Goal: Task Accomplishment & Management: Manage account settings

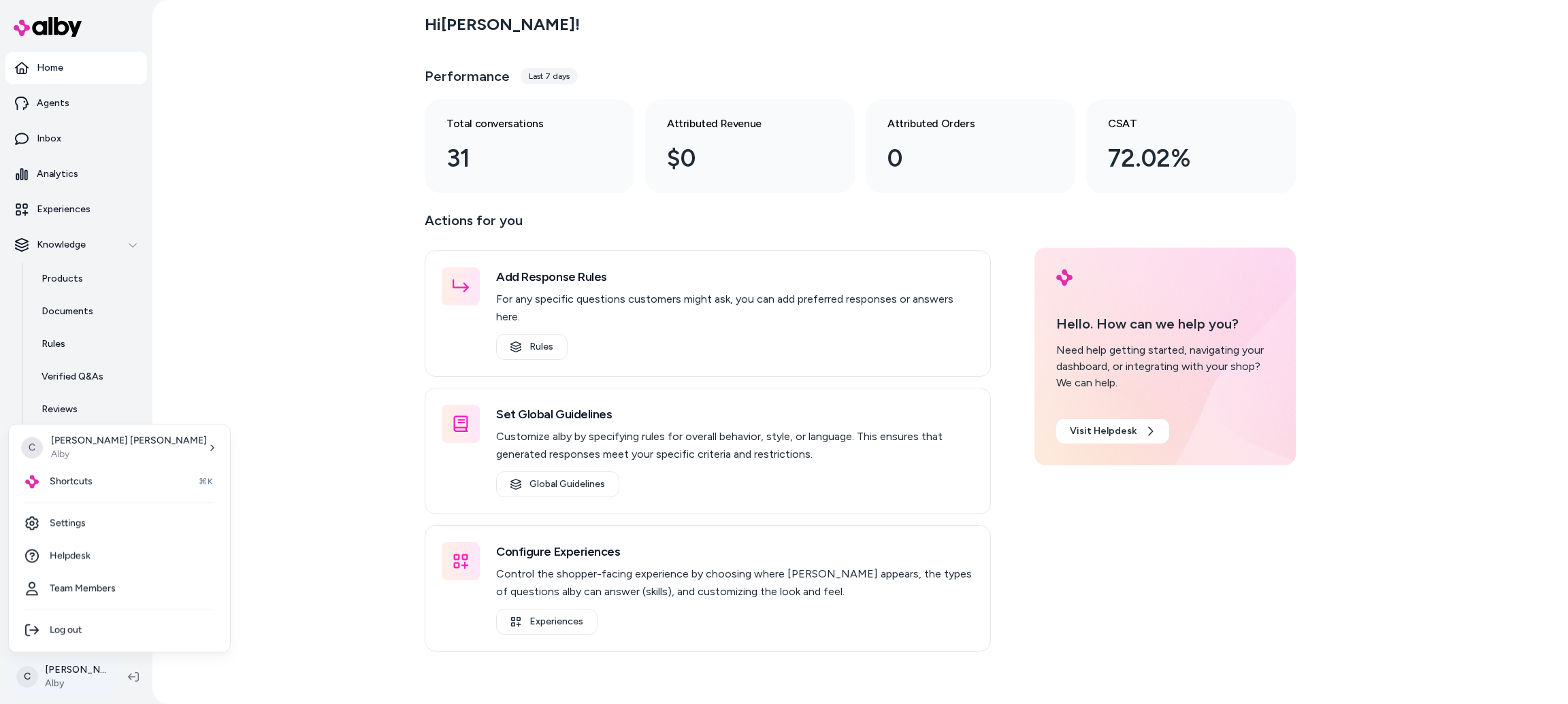
click at [65, 695] on html "Home Agents Inbox Analytics Experiences Knowledge Products Documents Rules Veri…" at bounding box center [784, 352] width 1568 height 704
click at [94, 473] on div "Shortcuts ⌘K" at bounding box center [119, 481] width 210 height 32
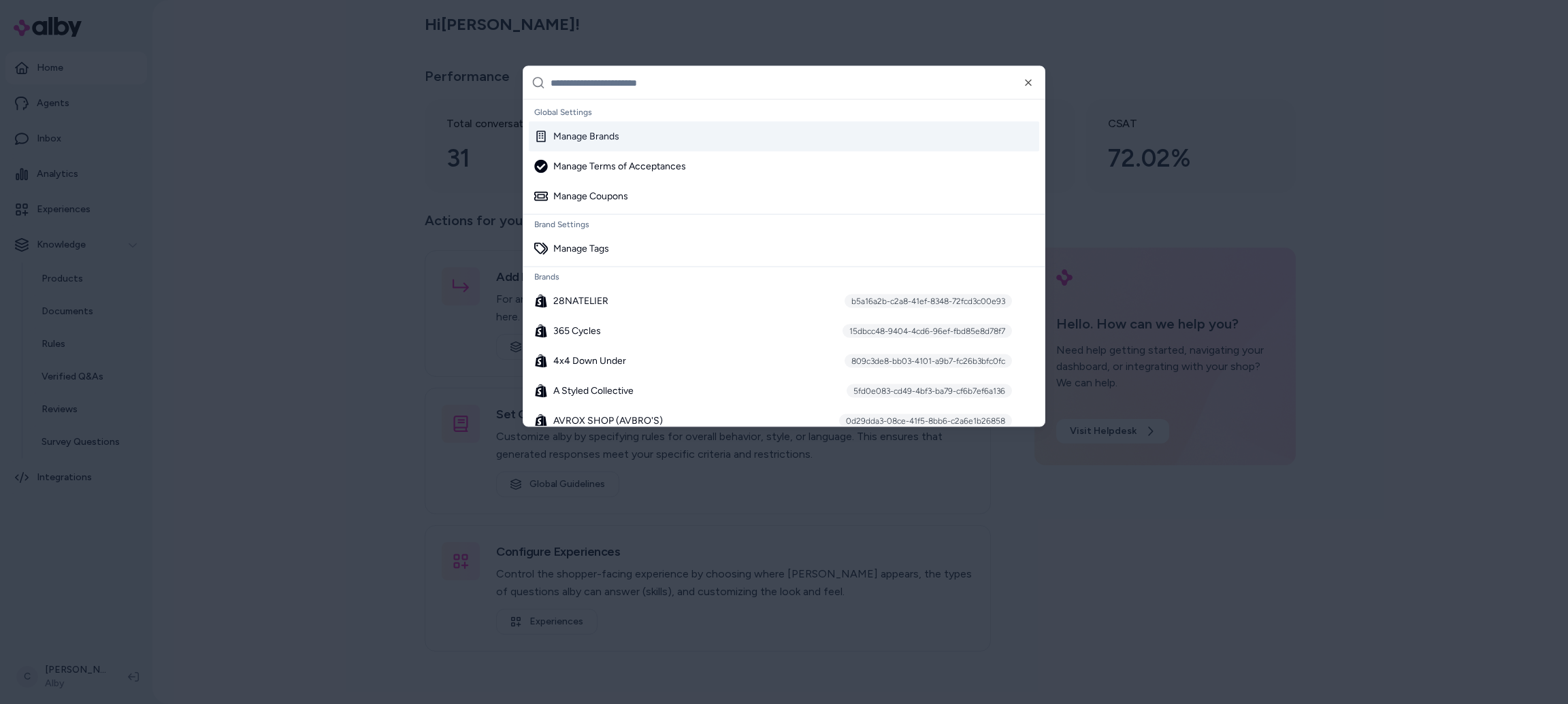
click at [683, 129] on div "Manage Brands" at bounding box center [784, 136] width 511 height 30
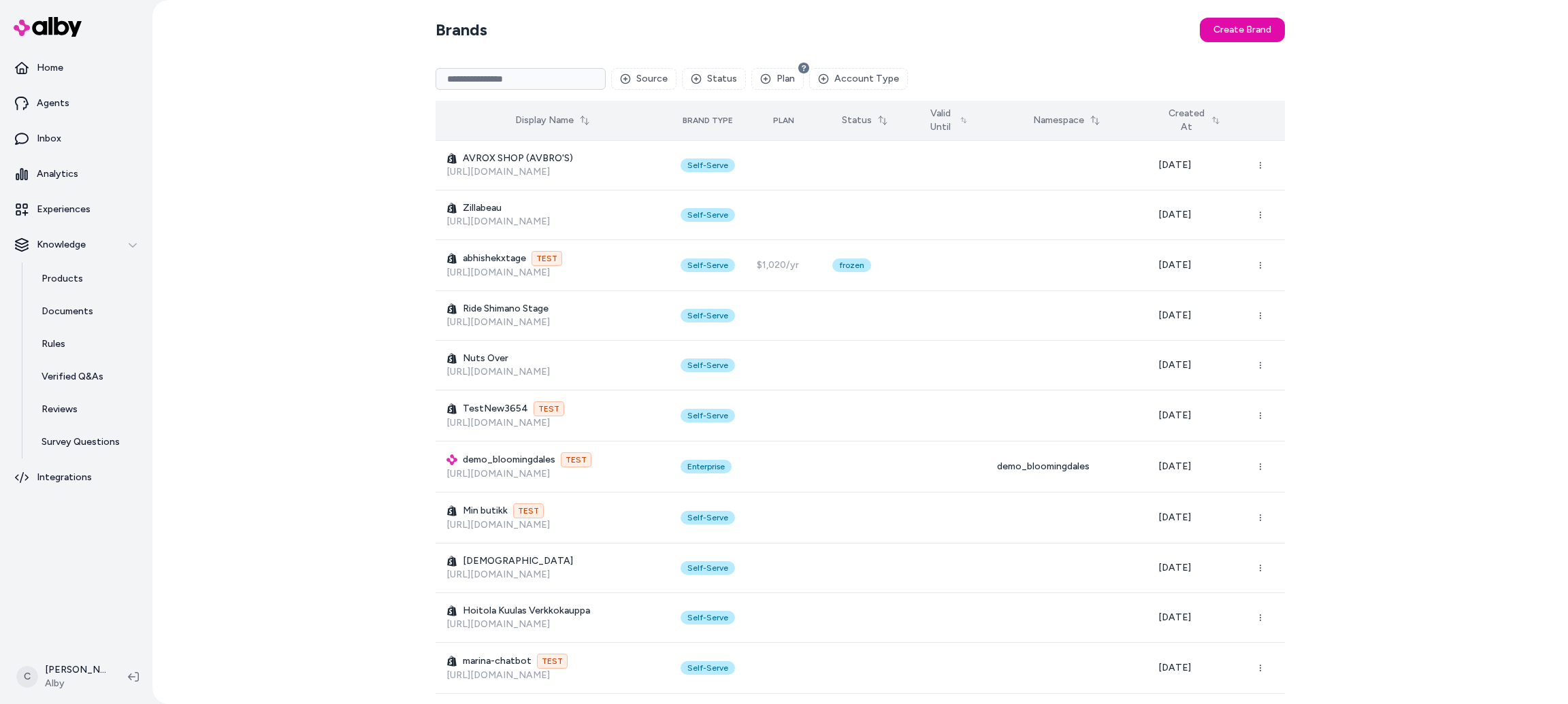
click at [1170, 114] on button "Created At" at bounding box center [1193, 121] width 70 height 38
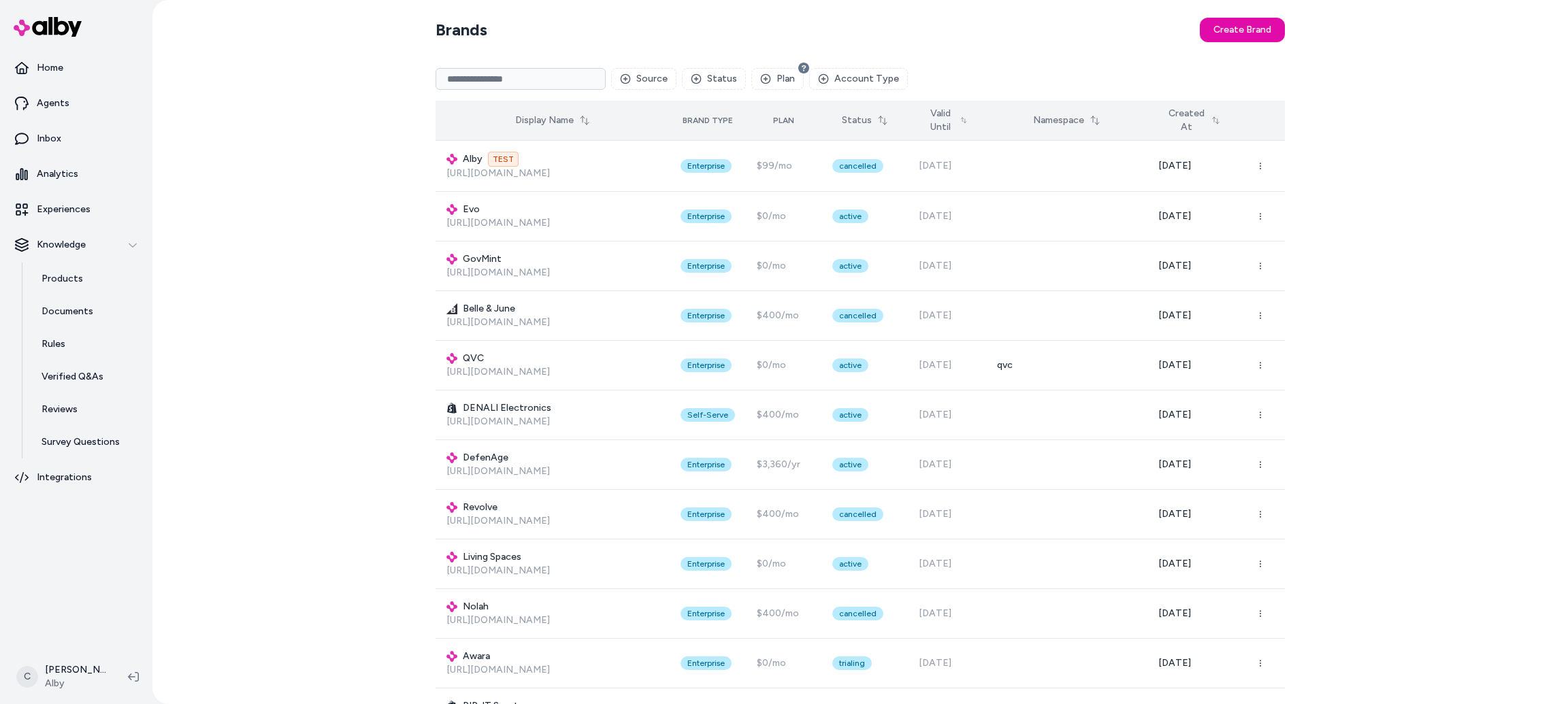
click at [1170, 114] on button "Created At" at bounding box center [1193, 121] width 70 height 38
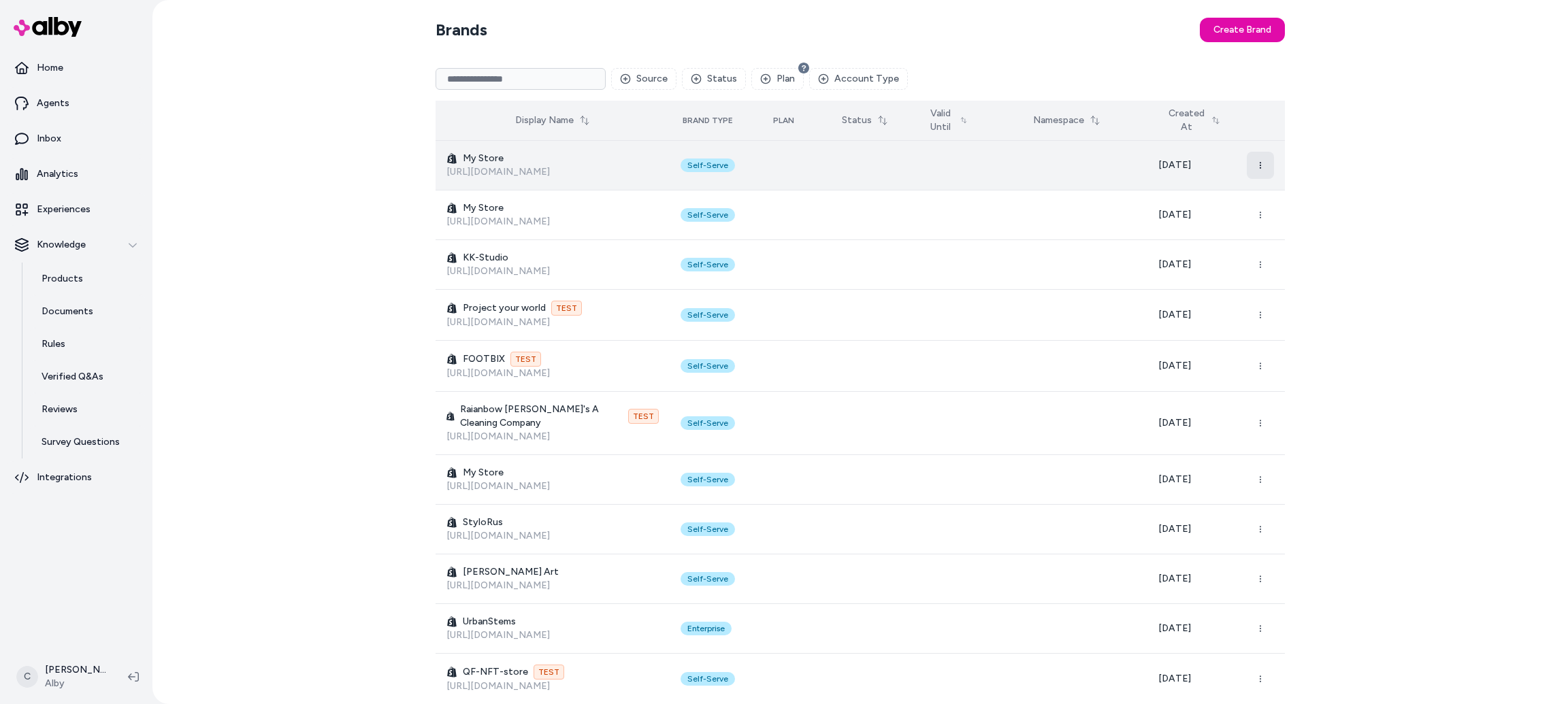
click at [1262, 166] on icon "button" at bounding box center [1260, 165] width 8 height 8
click at [516, 173] on link "[URL][DOMAIN_NAME]" at bounding box center [497, 172] width 103 height 12
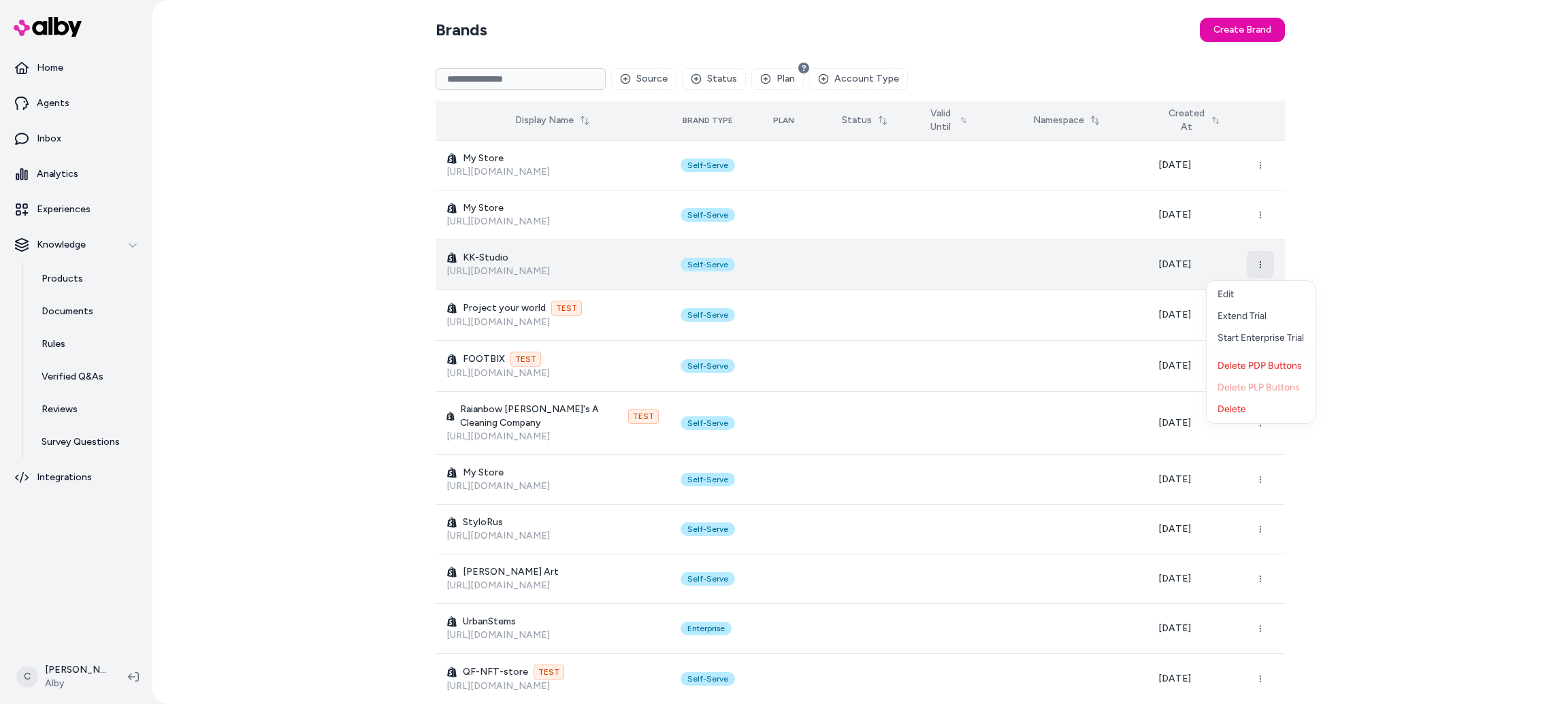
click at [1261, 259] on button "button" at bounding box center [1259, 264] width 27 height 27
click at [536, 270] on link "[URL][DOMAIN_NAME]" at bounding box center [497, 271] width 103 height 12
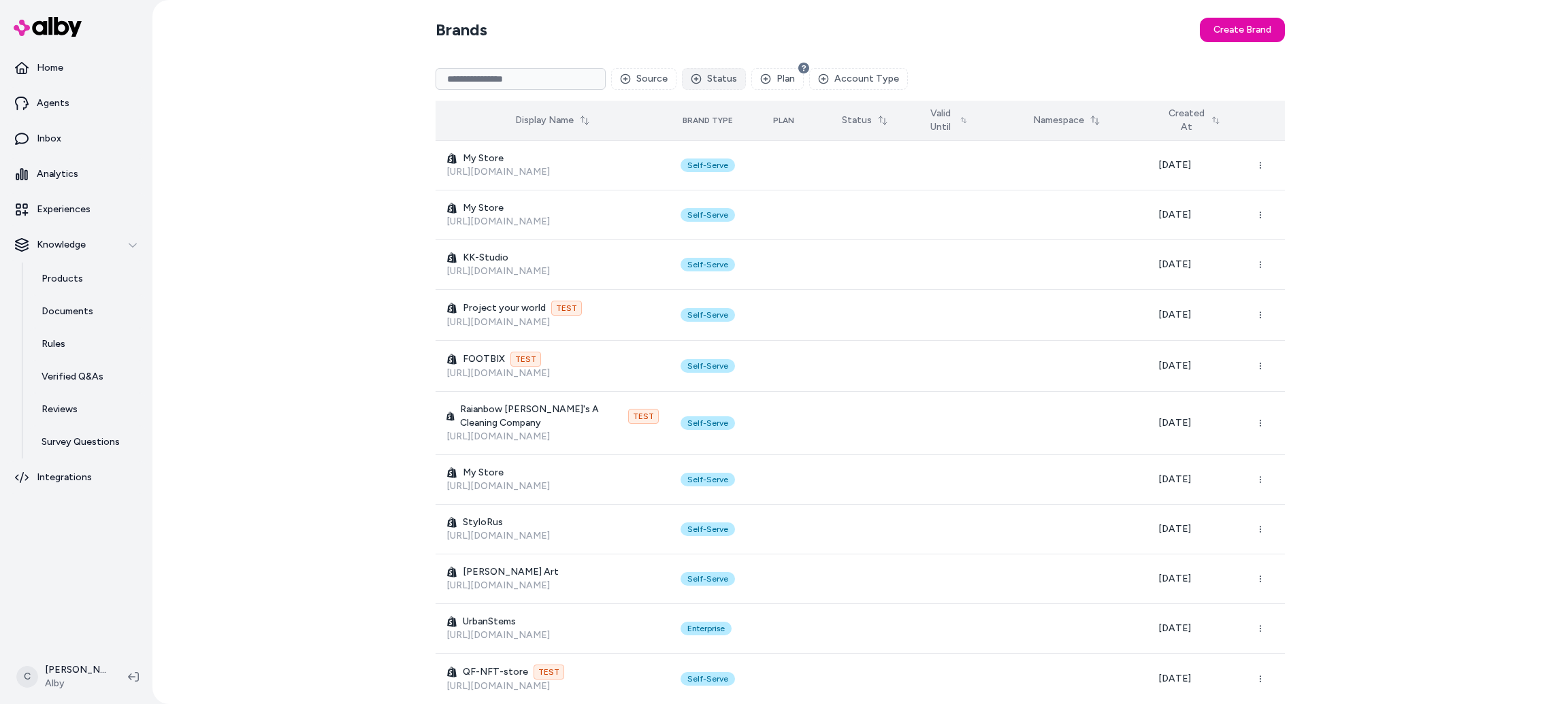
click at [712, 82] on button "Status" at bounding box center [713, 79] width 64 height 22
click at [673, 80] on button "Source" at bounding box center [643, 79] width 65 height 22
click at [663, 125] on div "Shopify" at bounding box center [679, 135] width 129 height 22
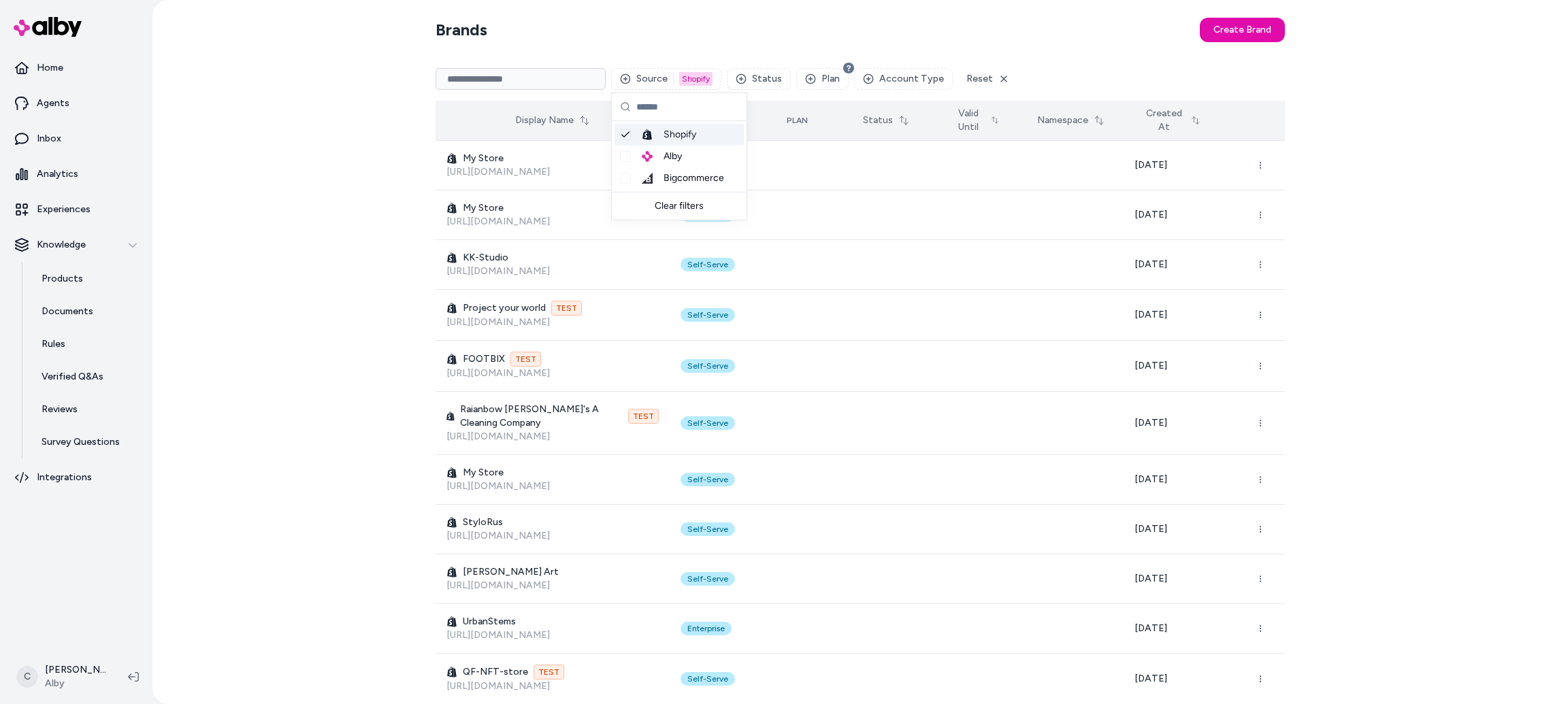
click at [770, 38] on section "Brands Create Brand" at bounding box center [860, 30] width 849 height 38
click at [882, 78] on button "Account Type" at bounding box center [903, 79] width 98 height 22
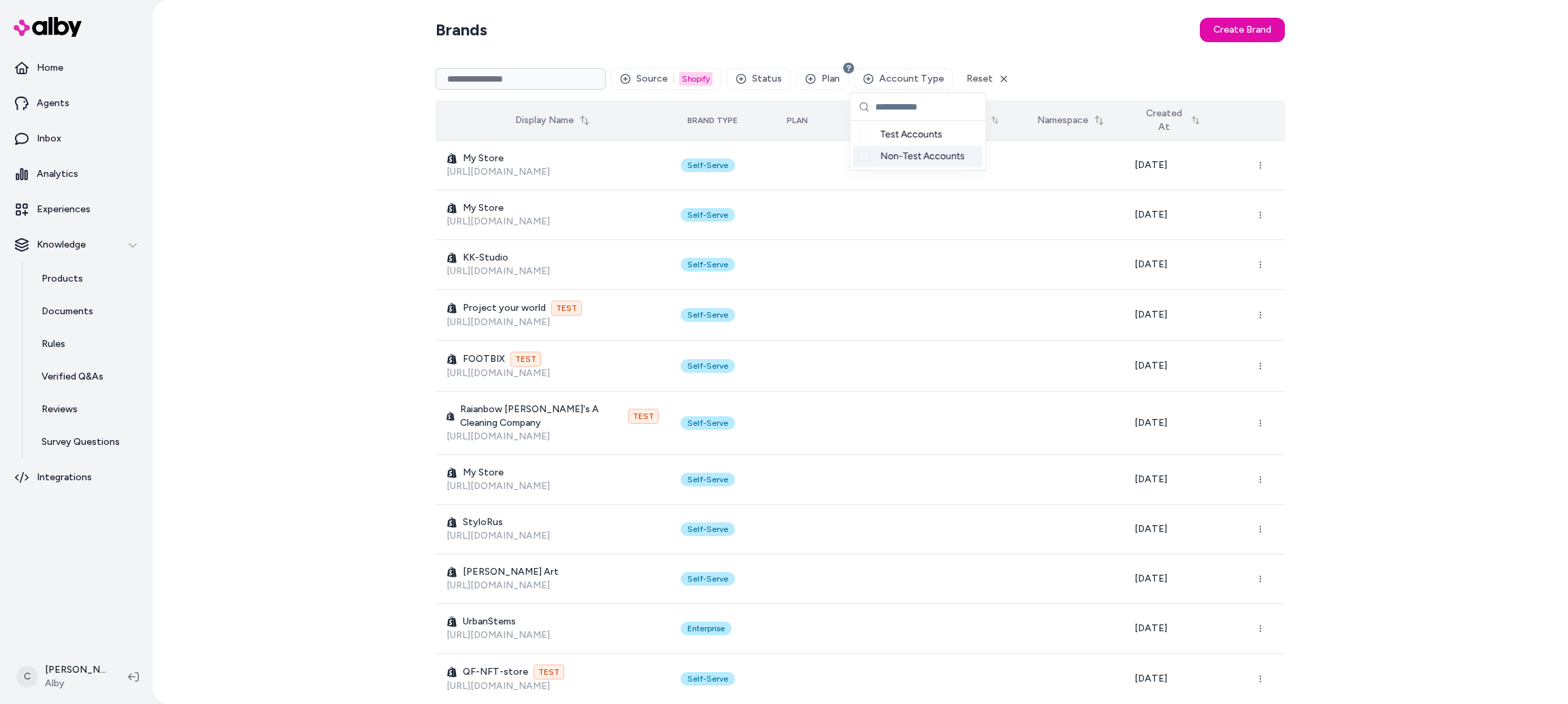
click at [861, 157] on div "Suggestions" at bounding box center [864, 156] width 11 height 11
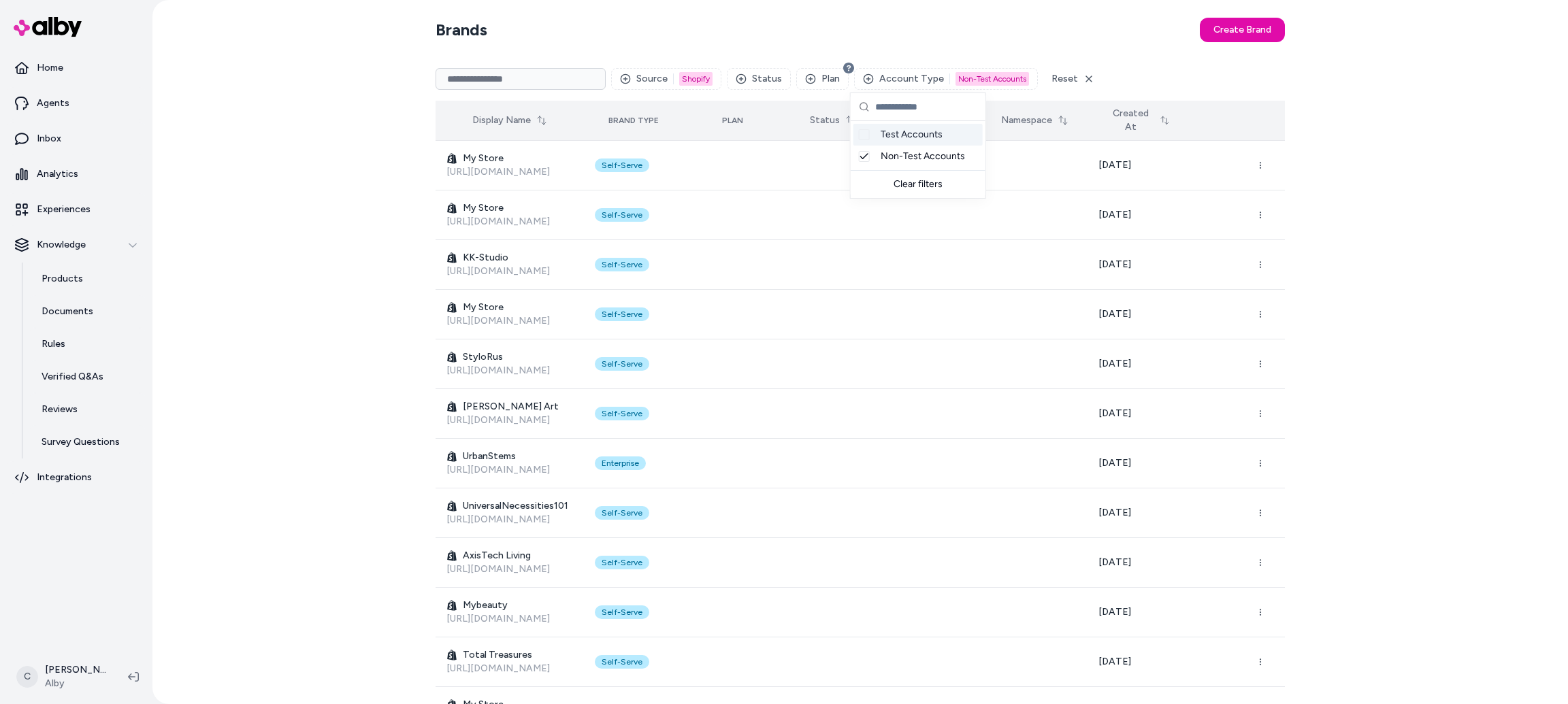
click at [892, 45] on section "Brands Create Brand" at bounding box center [860, 30] width 849 height 38
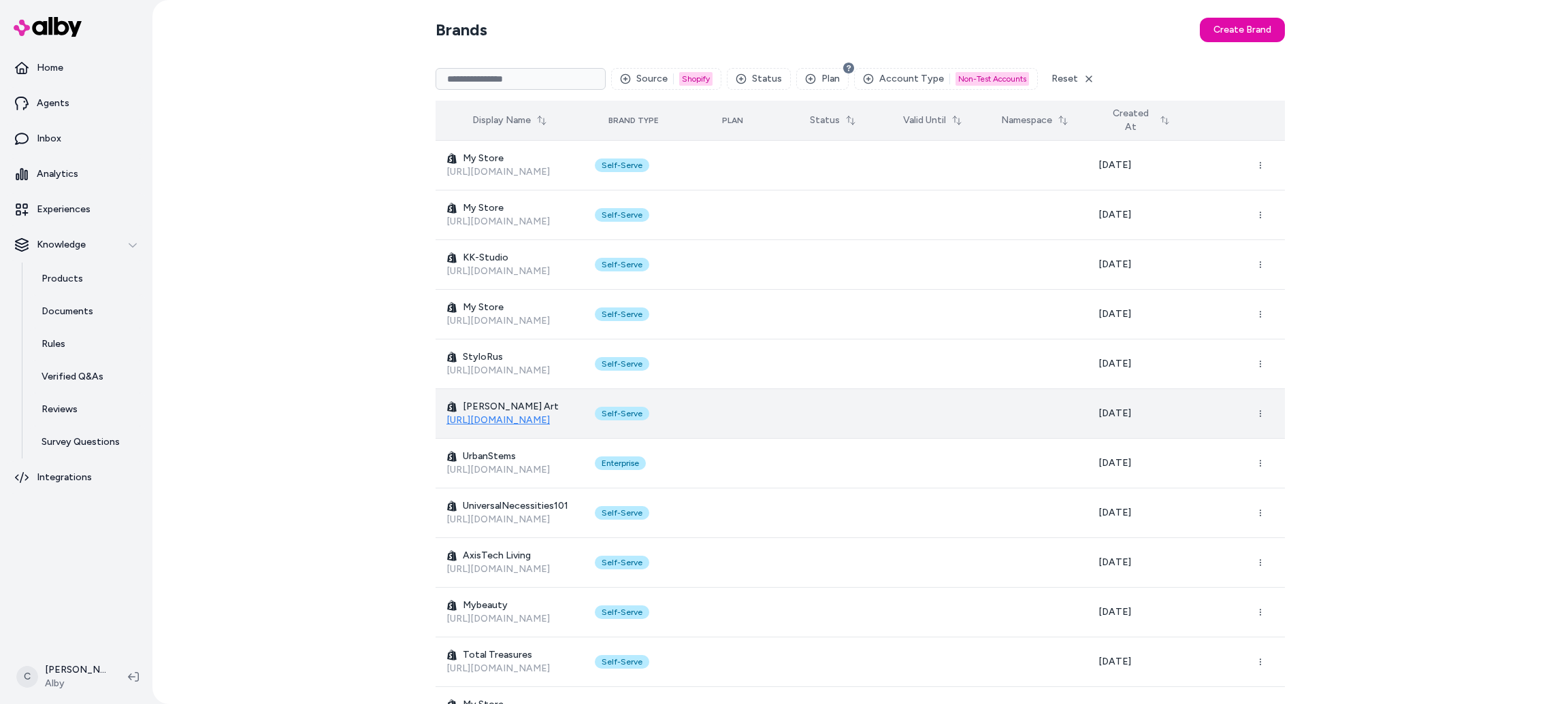
click at [521, 419] on link "[URL][DOMAIN_NAME]" at bounding box center [497, 420] width 103 height 12
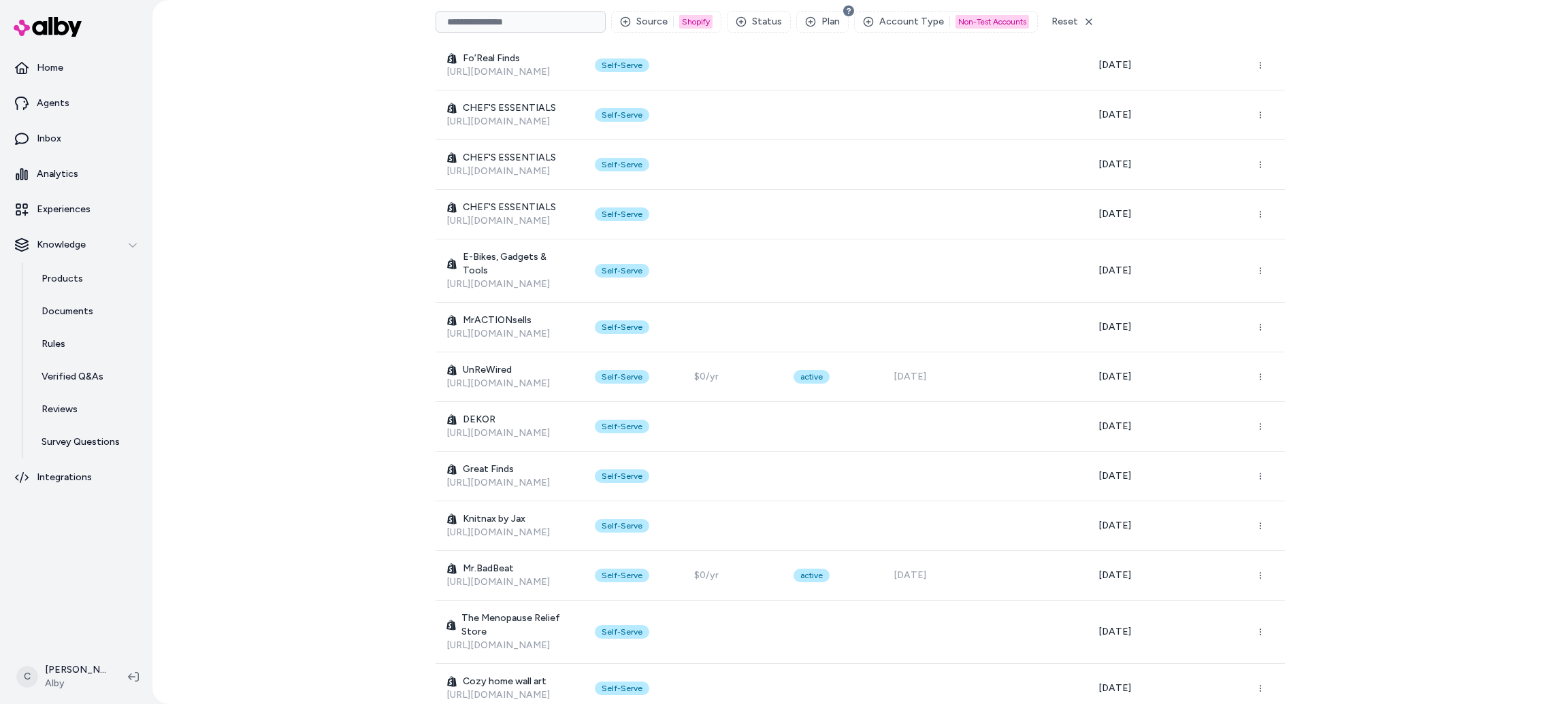
scroll to position [737, 0]
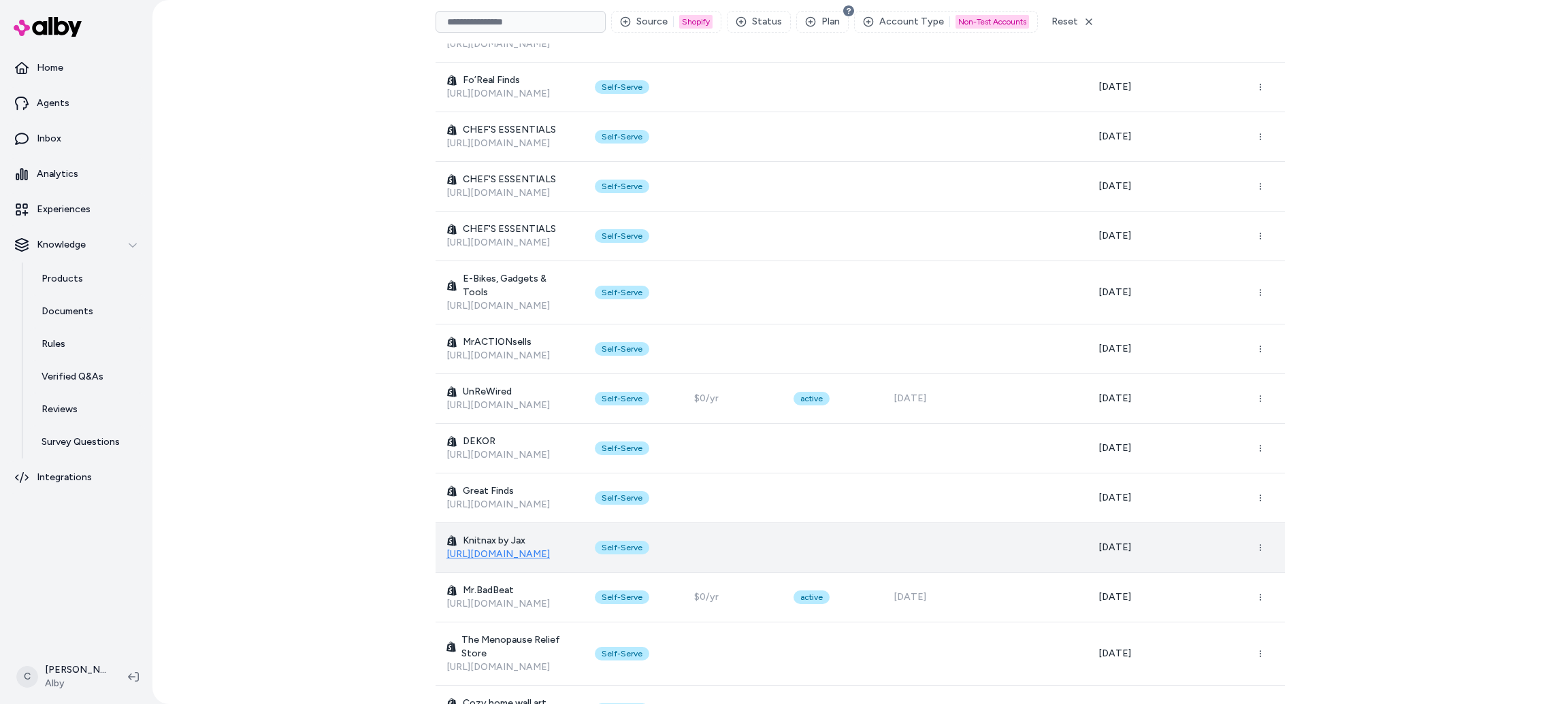
click at [501, 548] on link "[URL][DOMAIN_NAME]" at bounding box center [497, 554] width 103 height 12
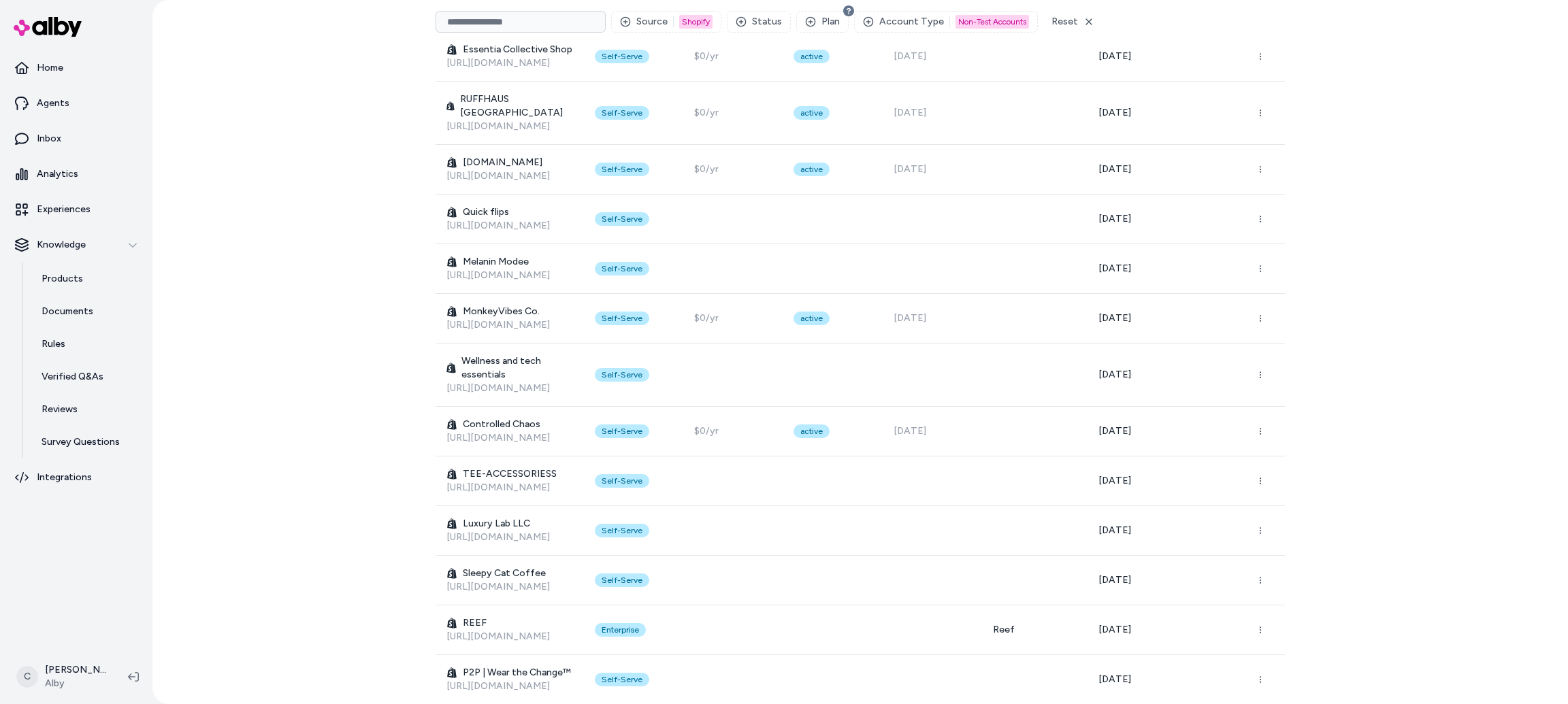
scroll to position [2757, 0]
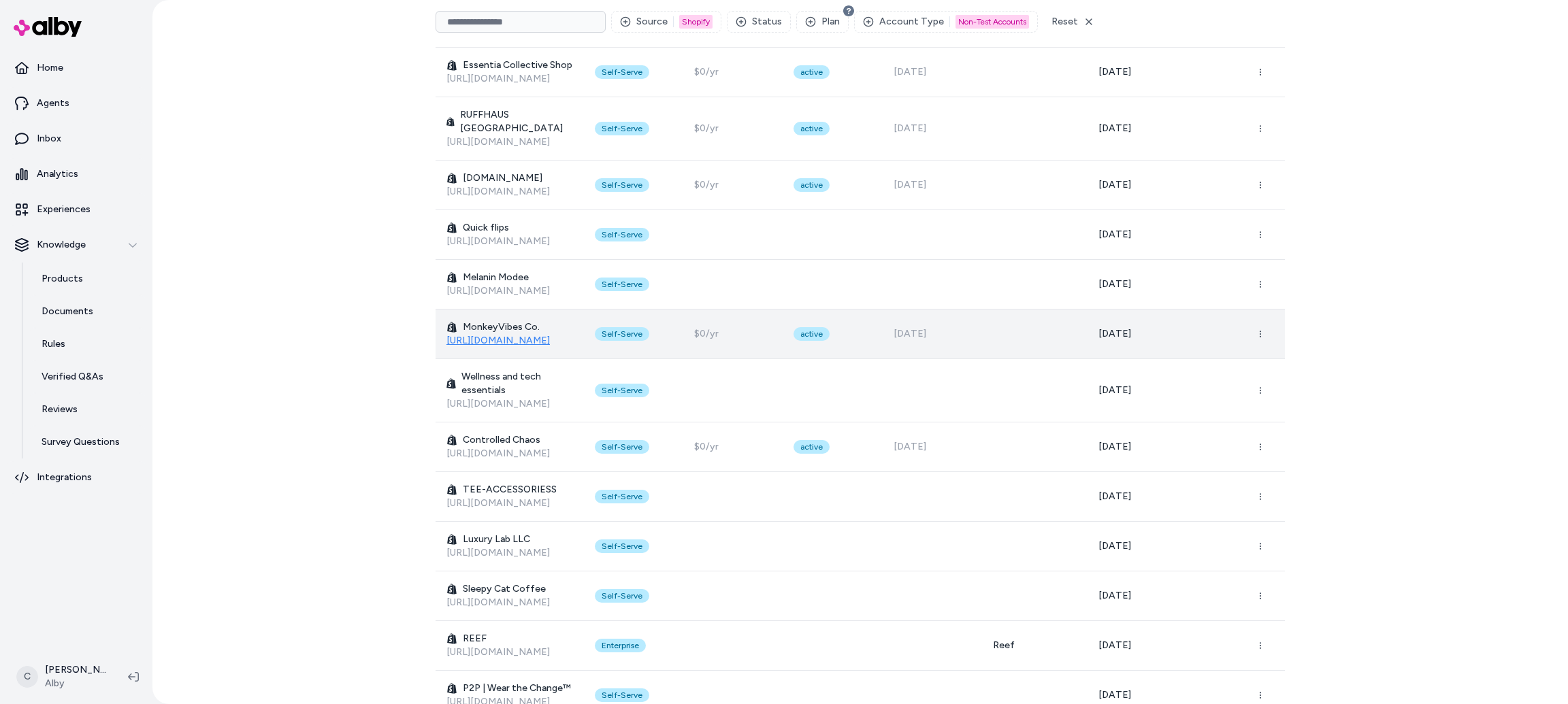
click at [504, 335] on link "[URL][DOMAIN_NAME]" at bounding box center [497, 341] width 103 height 12
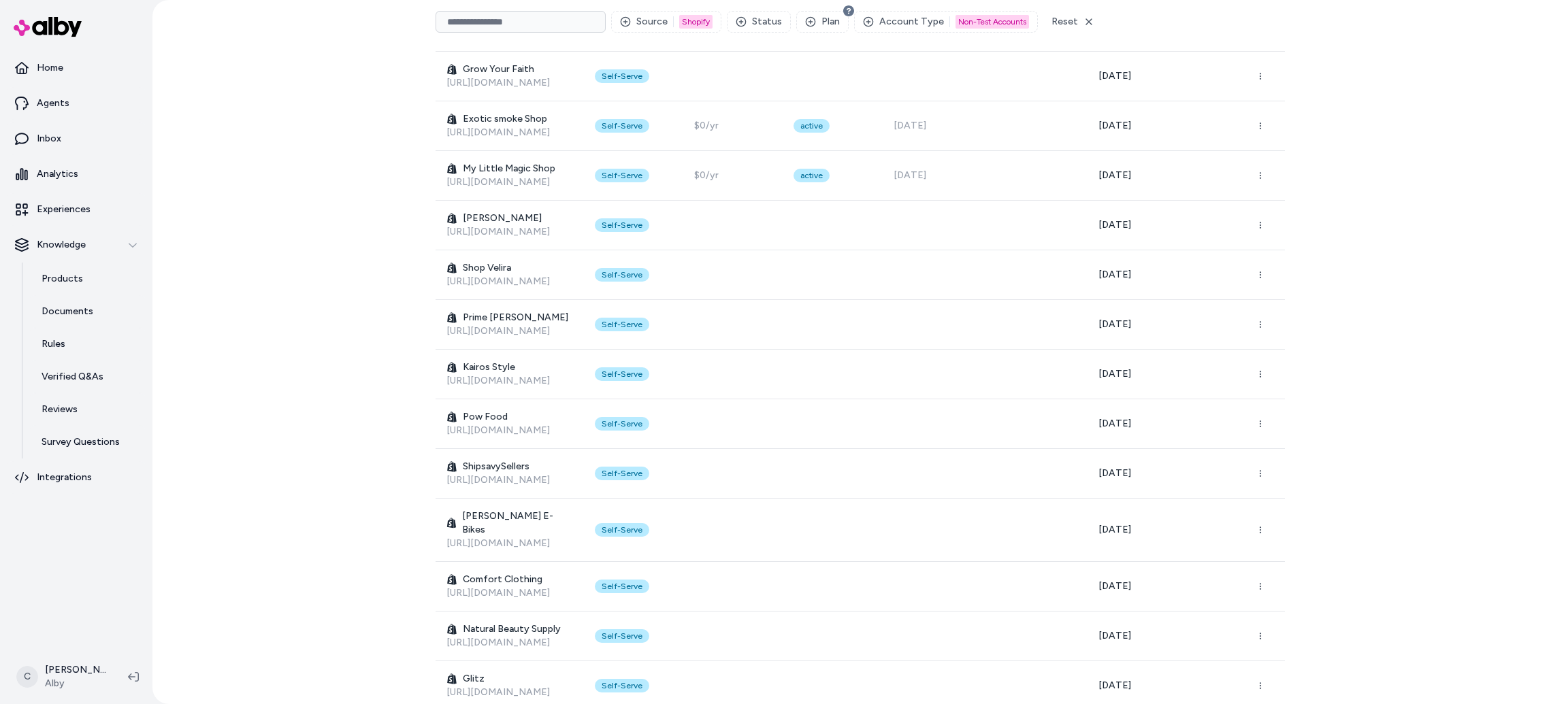
scroll to position [3598, 0]
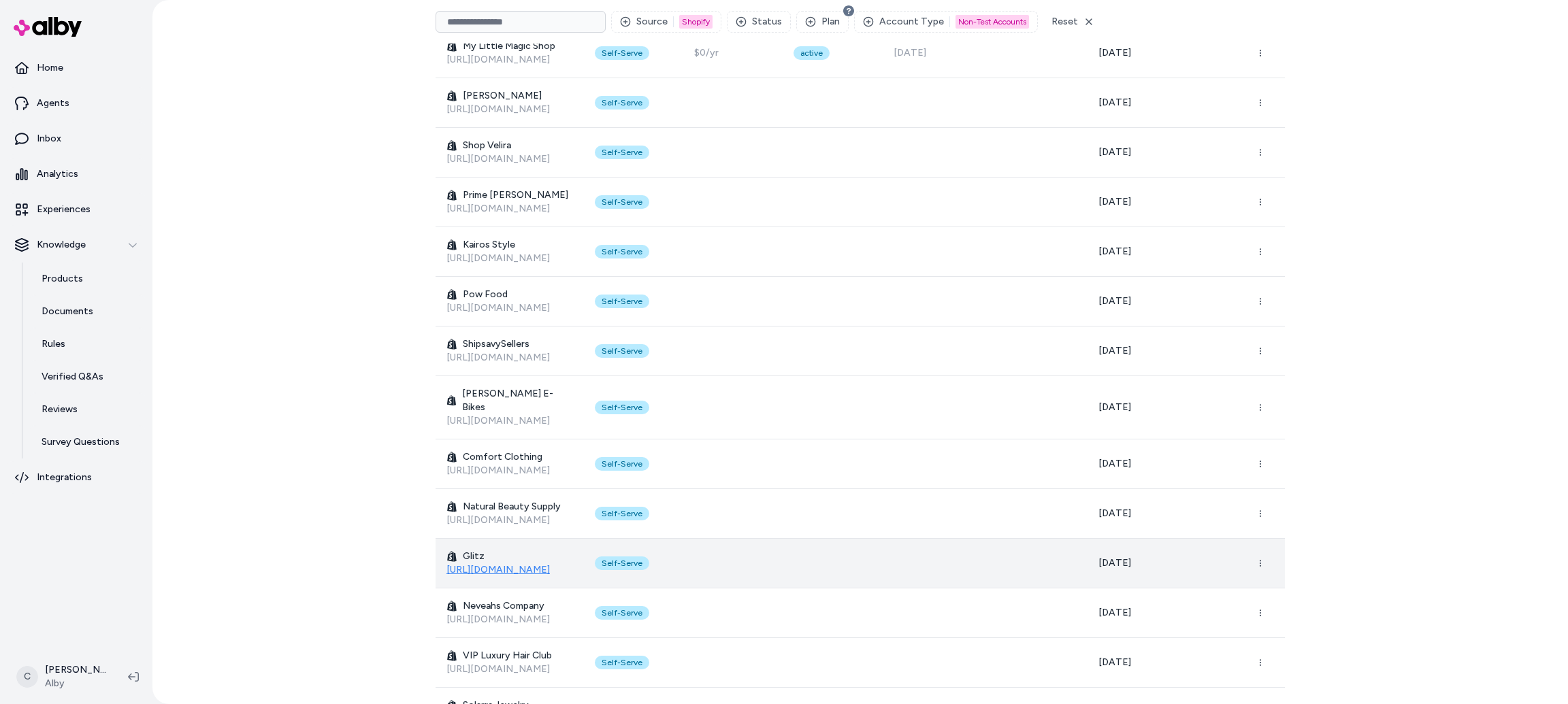
click at [520, 564] on link "[URL][DOMAIN_NAME]" at bounding box center [497, 570] width 103 height 12
click at [1263, 559] on icon "button" at bounding box center [1260, 563] width 8 height 8
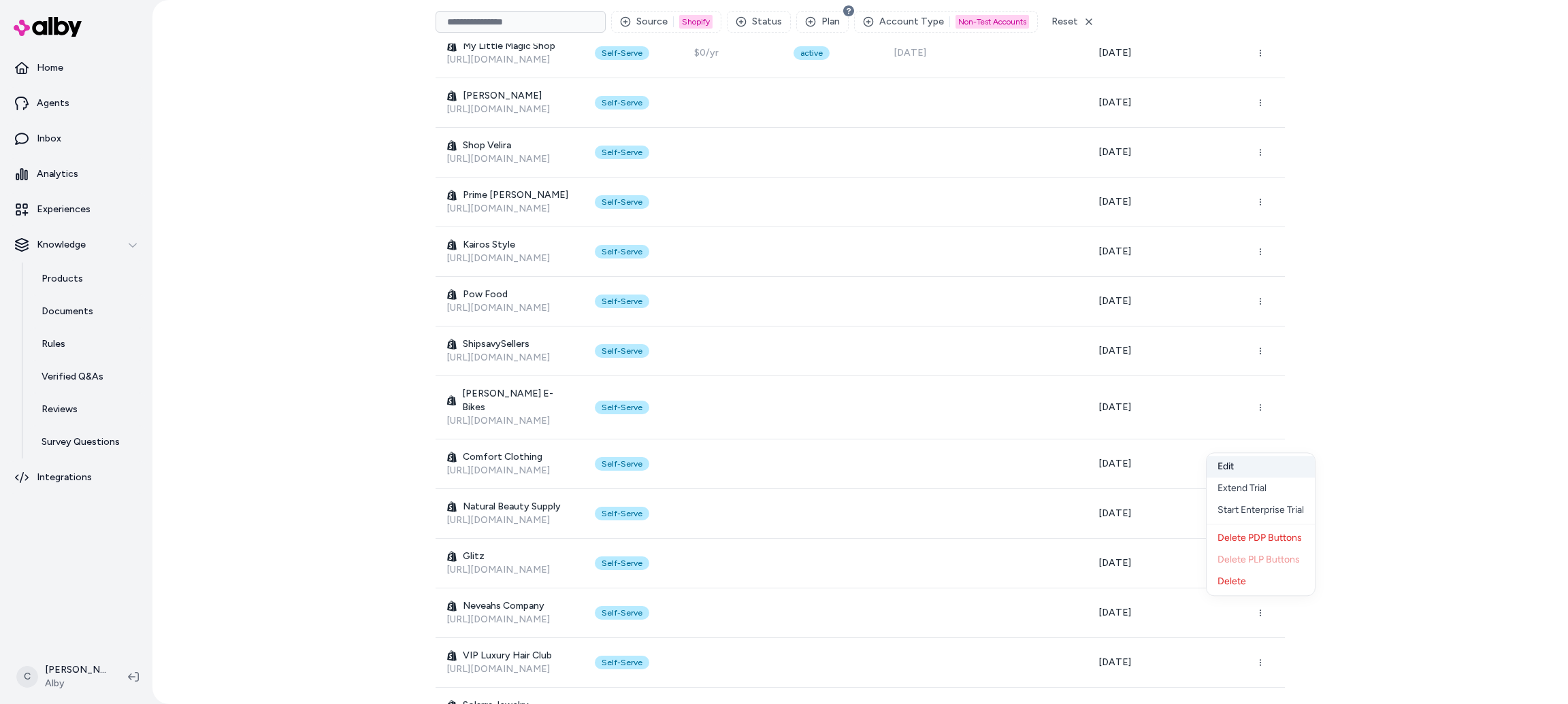
click at [1244, 466] on button "Edit" at bounding box center [1260, 467] width 108 height 22
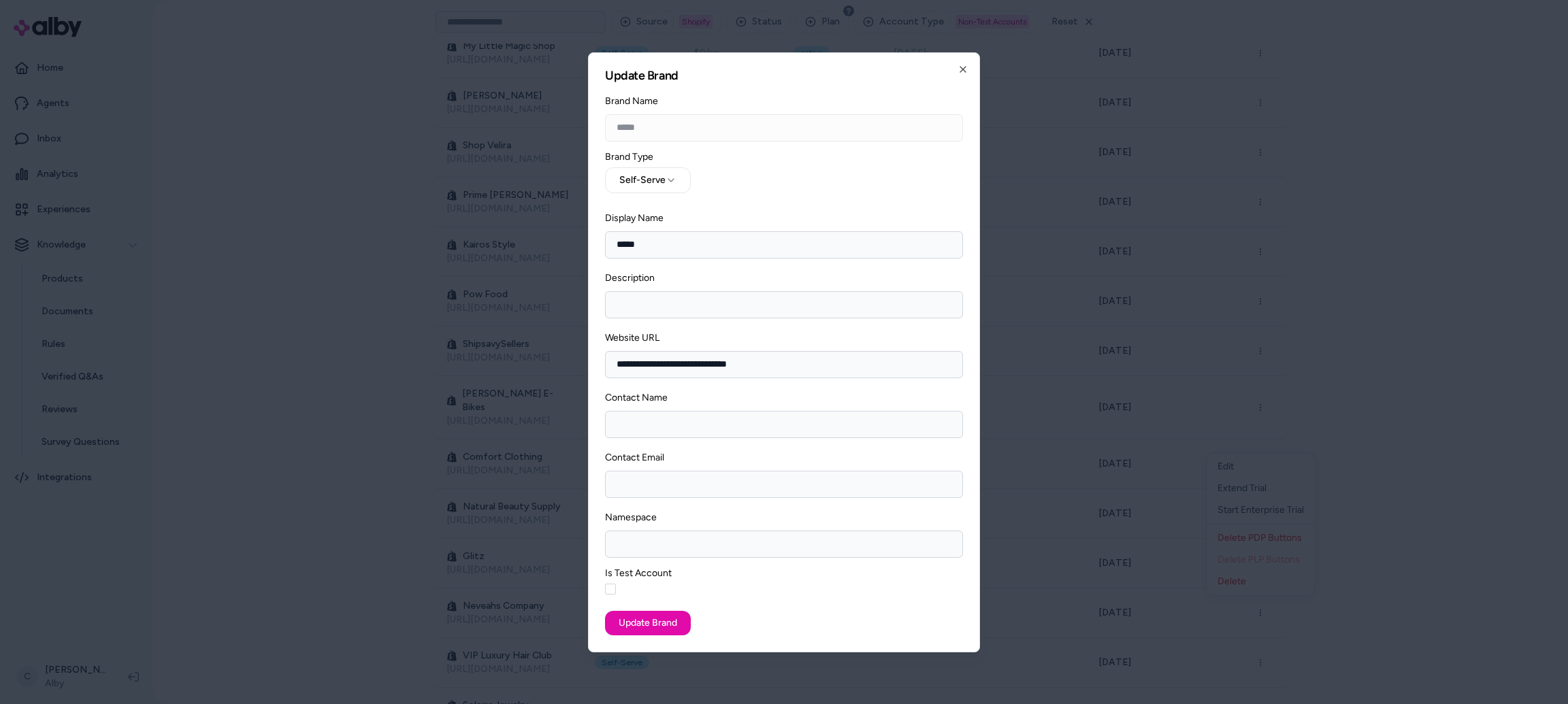
click at [620, 585] on div "Is Test Account" at bounding box center [784, 584] width 358 height 31
click at [616, 585] on div "Is Test Account" at bounding box center [784, 584] width 358 height 31
click at [613, 585] on button "Is Test Account" at bounding box center [610, 589] width 11 height 11
click at [653, 618] on button "Update Brand" at bounding box center [648, 623] width 86 height 25
click at [652, 625] on div "Update Brand" at bounding box center [784, 623] width 358 height 25
